Goal: Book appointment/travel/reservation

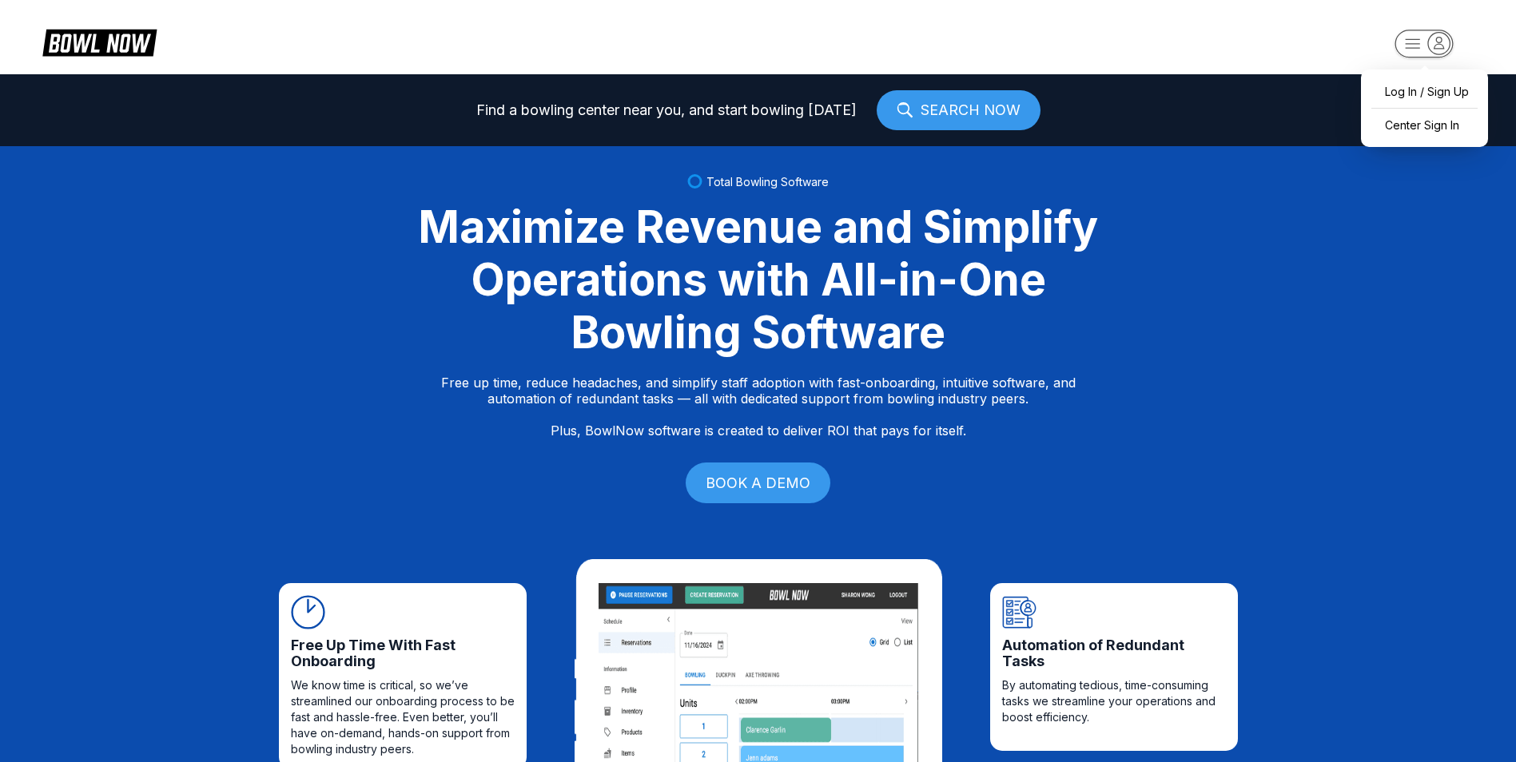
click at [1423, 44] on rect "button" at bounding box center [1423, 44] width 58 height 28
click at [1419, 121] on div "Center Sign In" at bounding box center [1424, 125] width 111 height 28
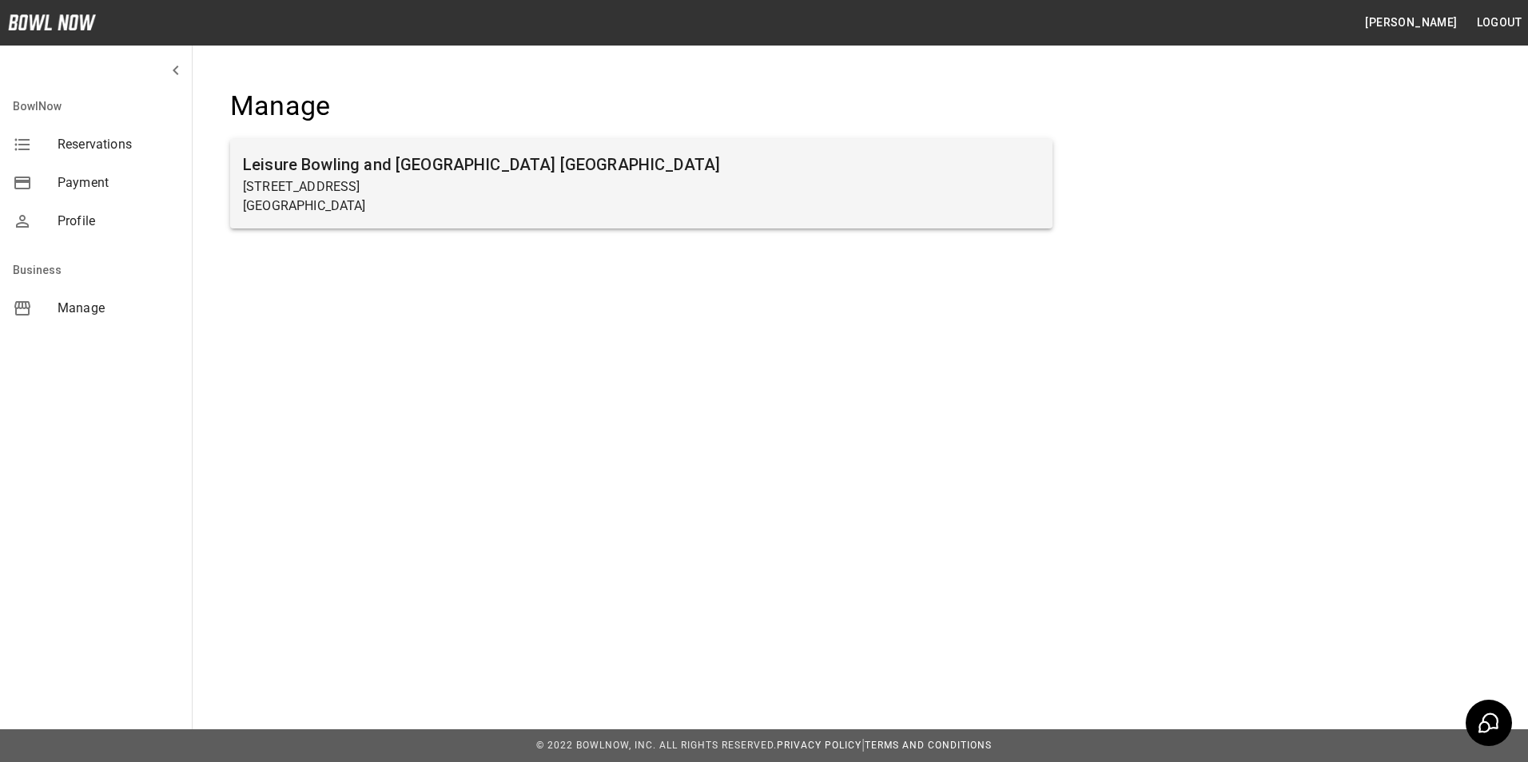
click at [326, 198] on p "Lancaster, PA 17603" at bounding box center [641, 206] width 797 height 19
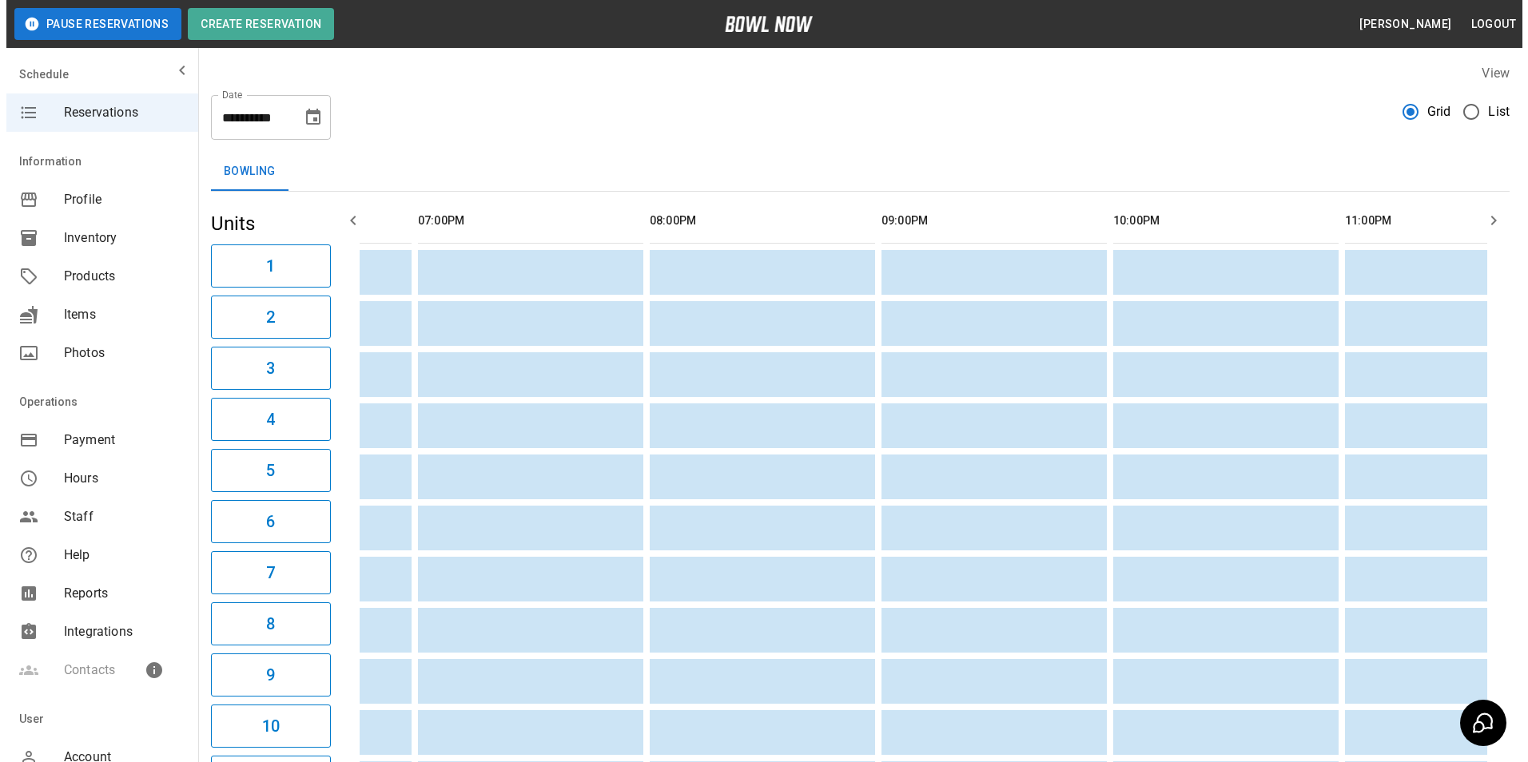
scroll to position [0, 2729]
